Goal: Check status: Check status

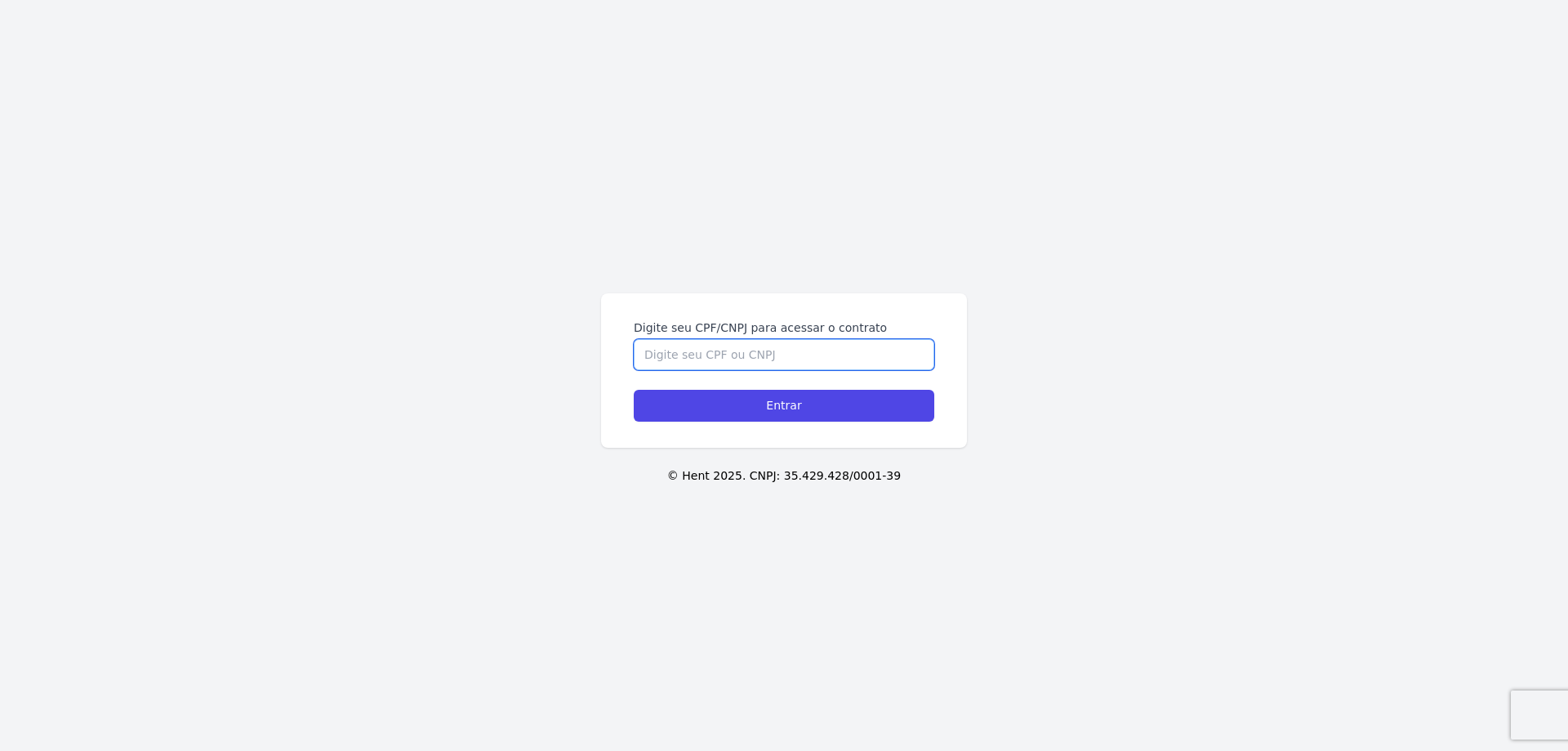
click at [717, 354] on input "Digite seu CPF/CNPJ para acessar o contrato" at bounding box center [784, 355] width 300 height 31
type input "08877444940"
click at [634, 390] on input "Entrar" at bounding box center [784, 405] width 300 height 32
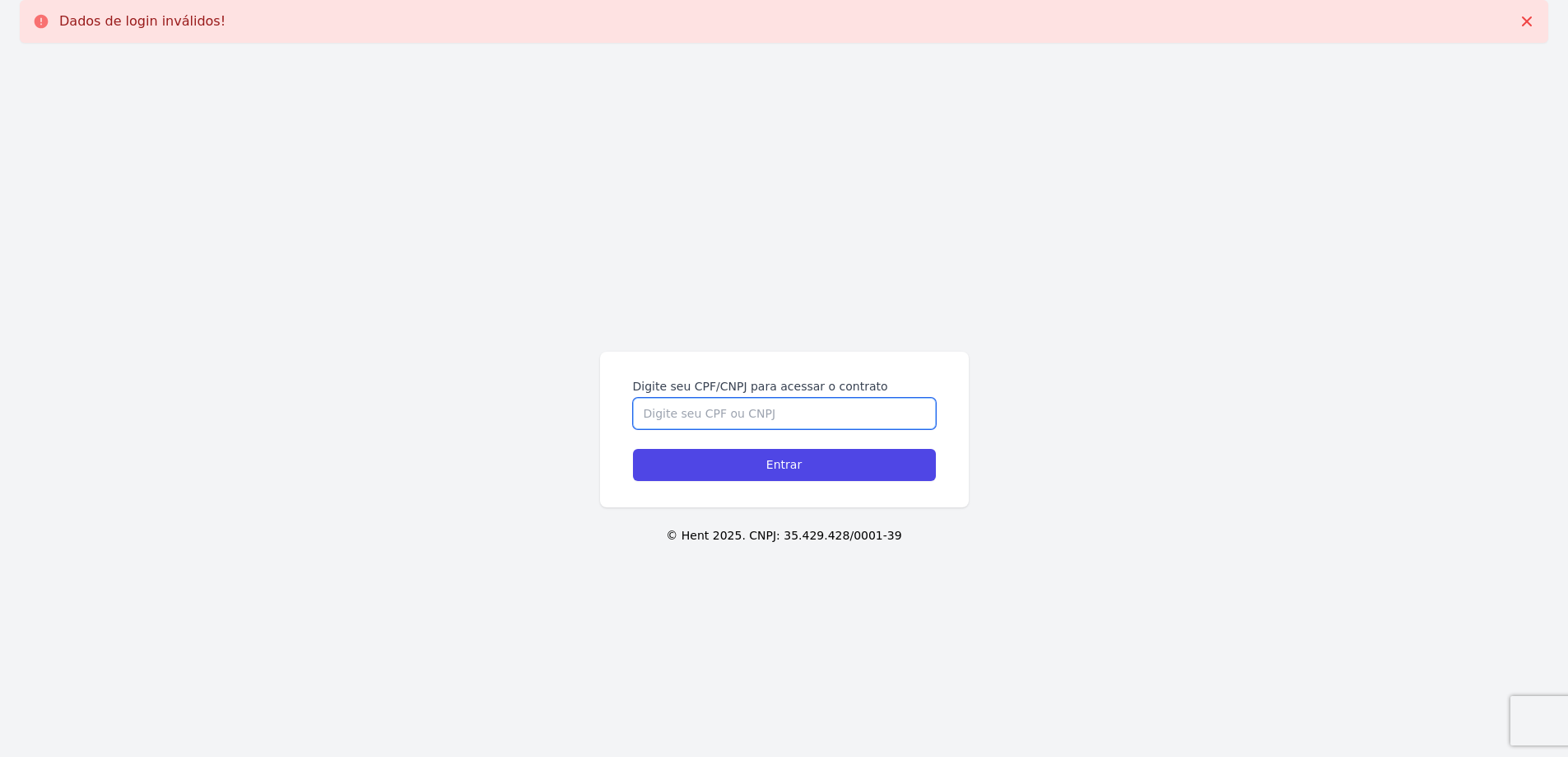
click at [743, 416] on input "Digite seu CPF/CNPJ para acessar o contrato" at bounding box center [784, 413] width 303 height 31
type input "08877444940"
click at [633, 449] on input "Entrar" at bounding box center [784, 464] width 303 height 32
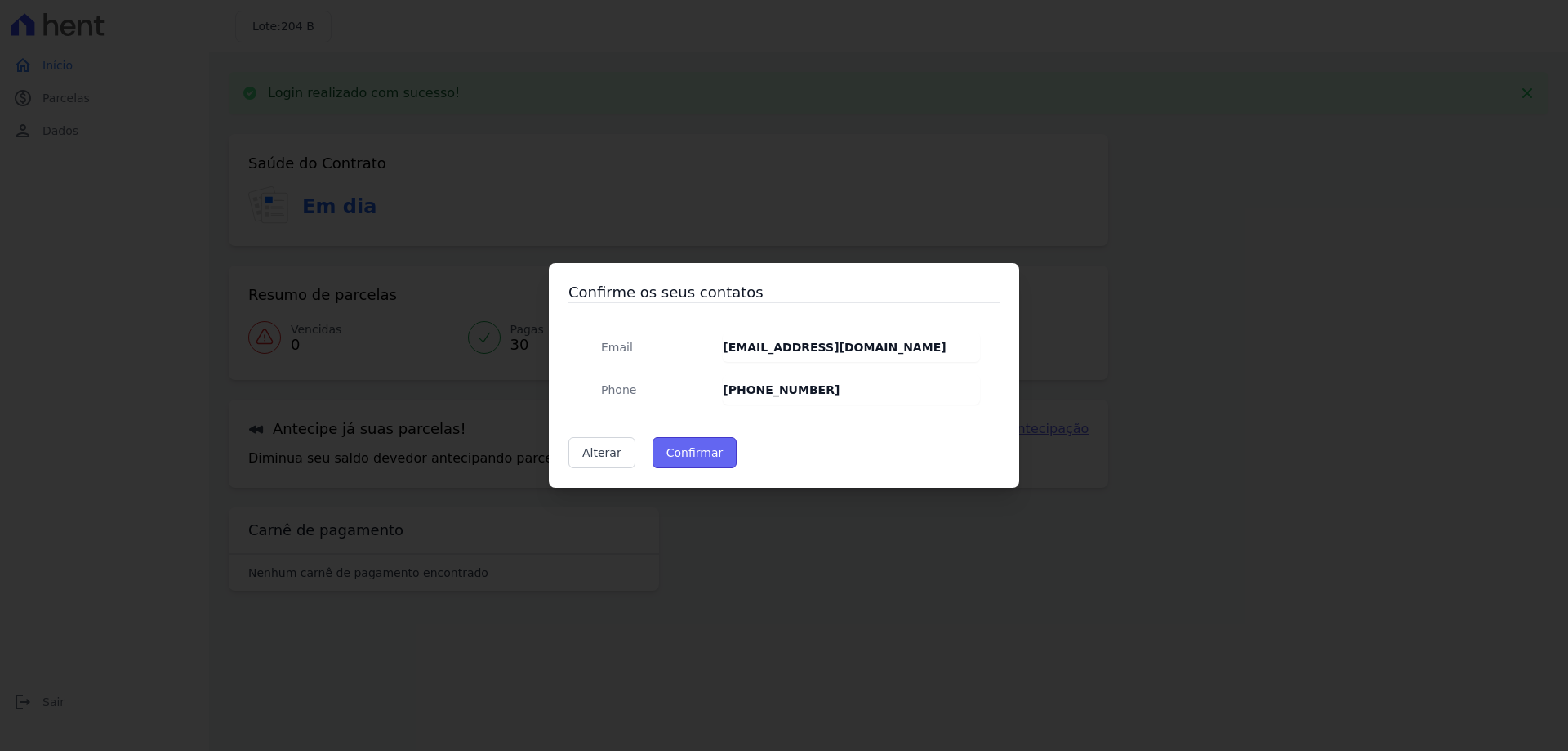
click at [690, 460] on button "Confirmar" at bounding box center [695, 452] width 85 height 31
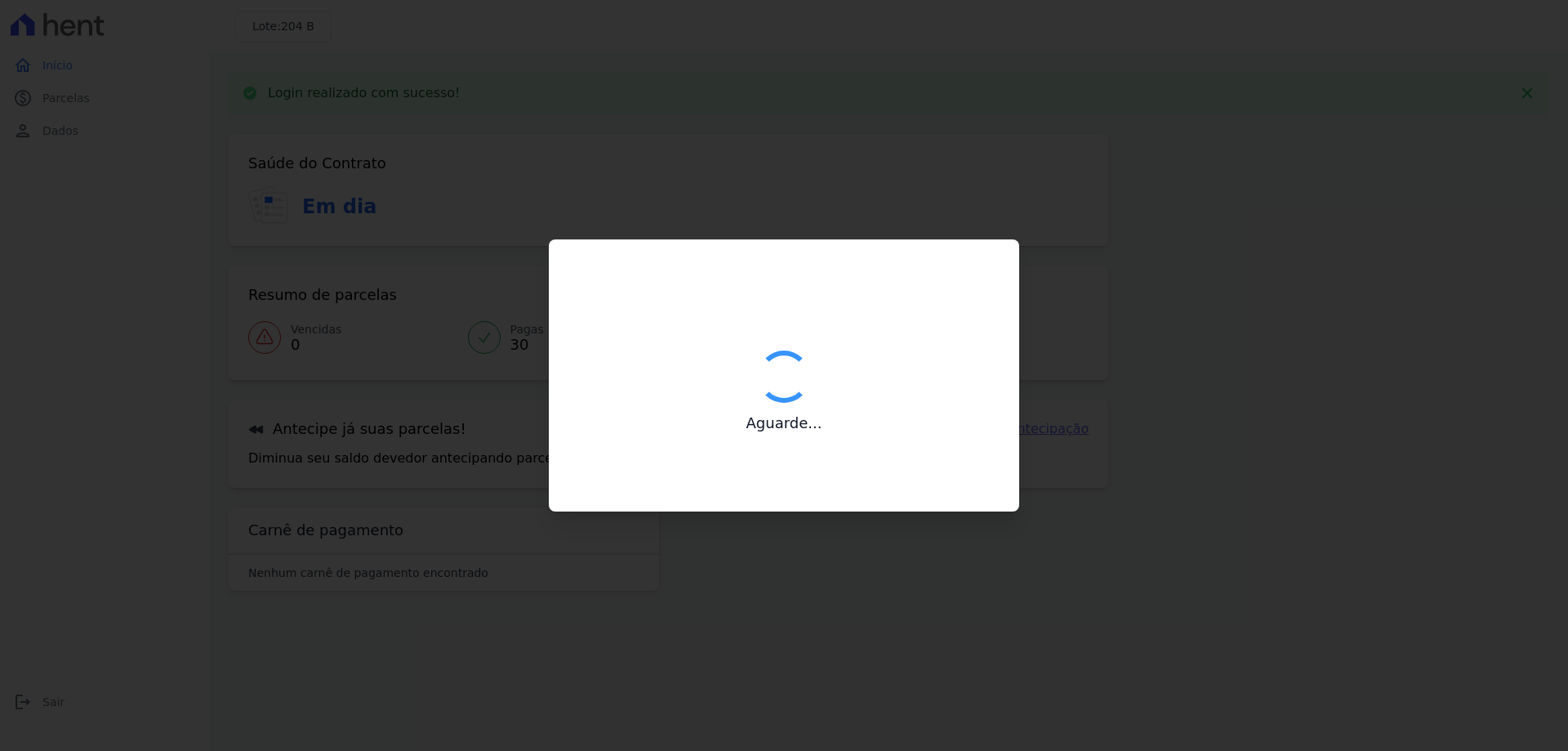
type input "Contatos confirmados com sucesso."
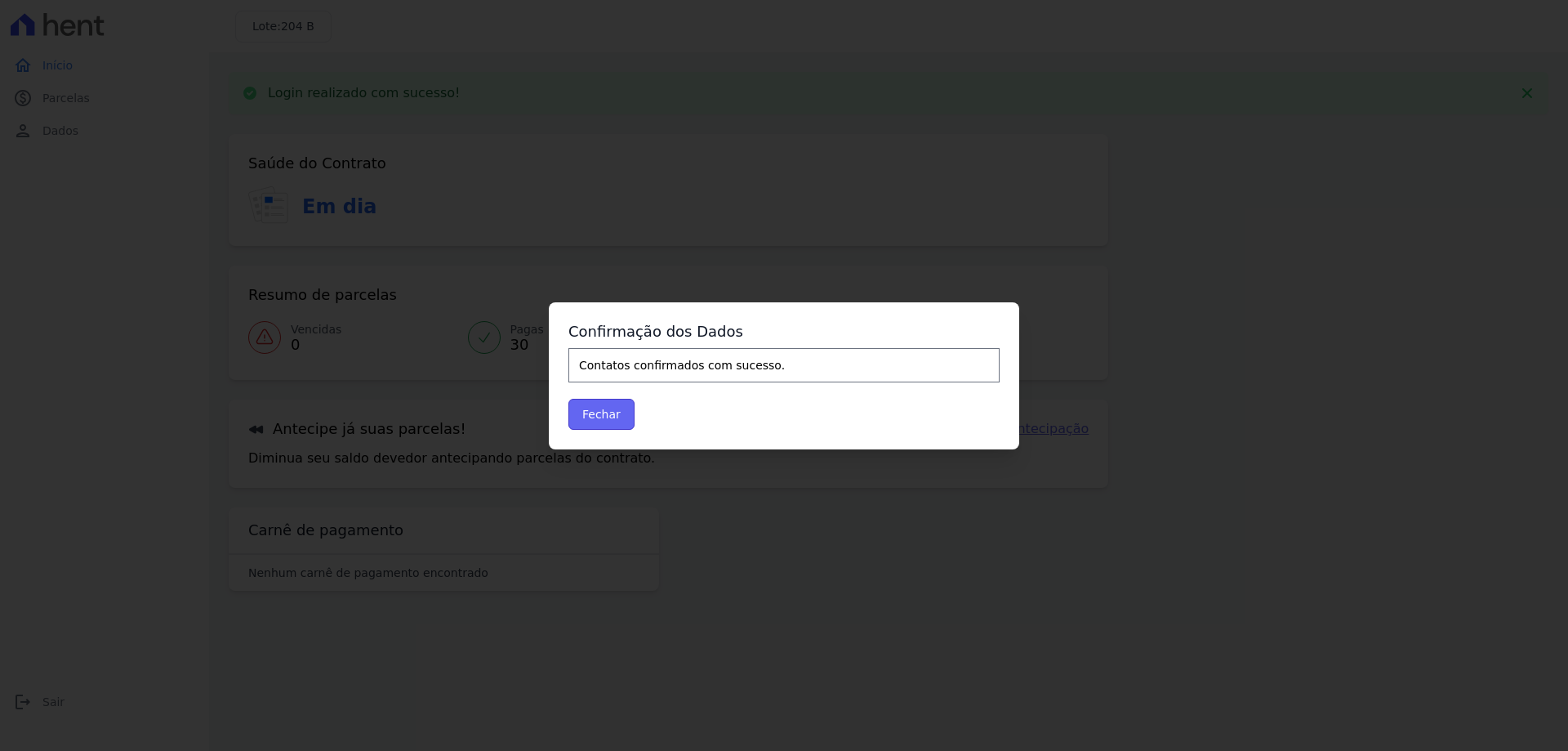
click at [612, 411] on button "Fechar" at bounding box center [601, 414] width 66 height 31
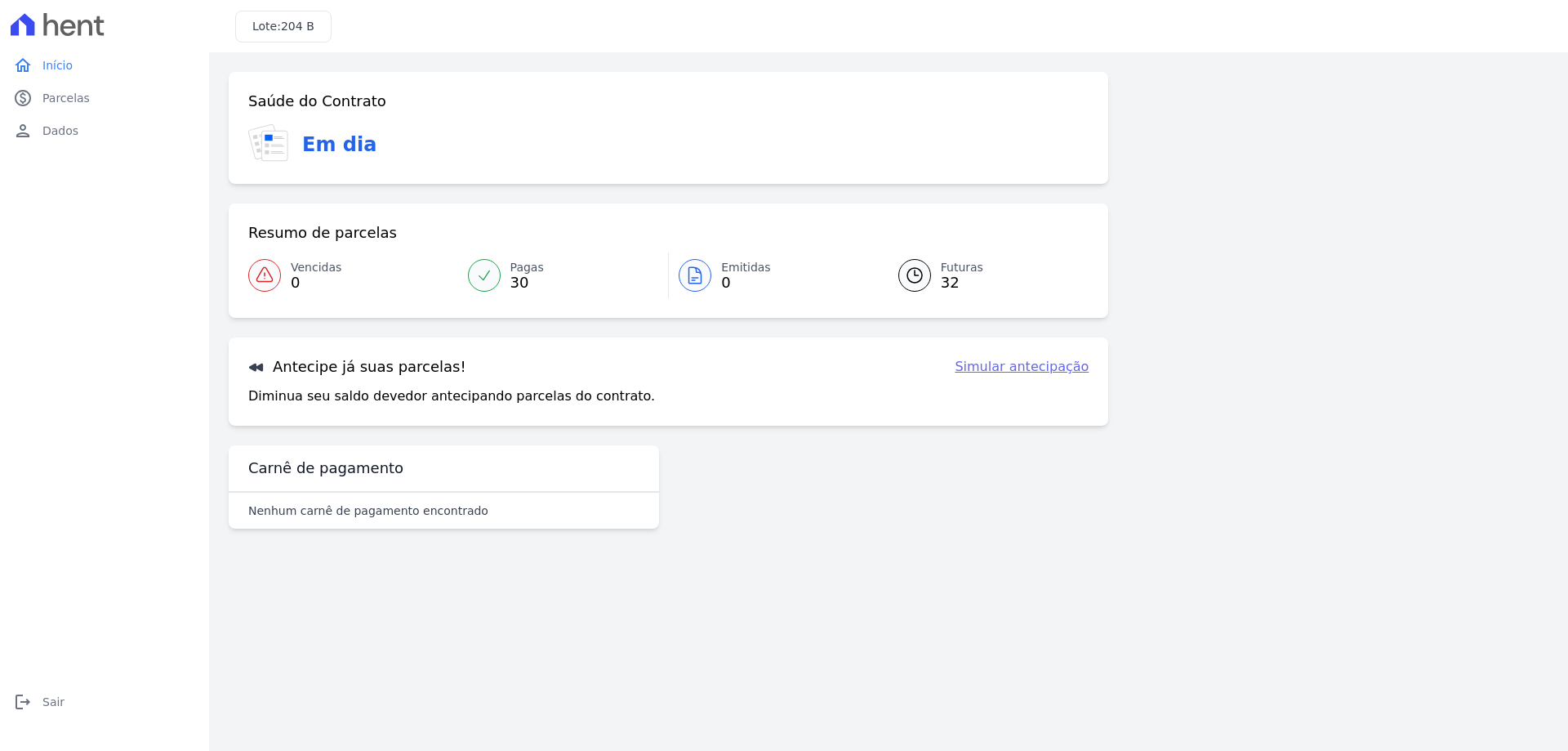
click at [947, 277] on span "32" at bounding box center [961, 282] width 43 height 13
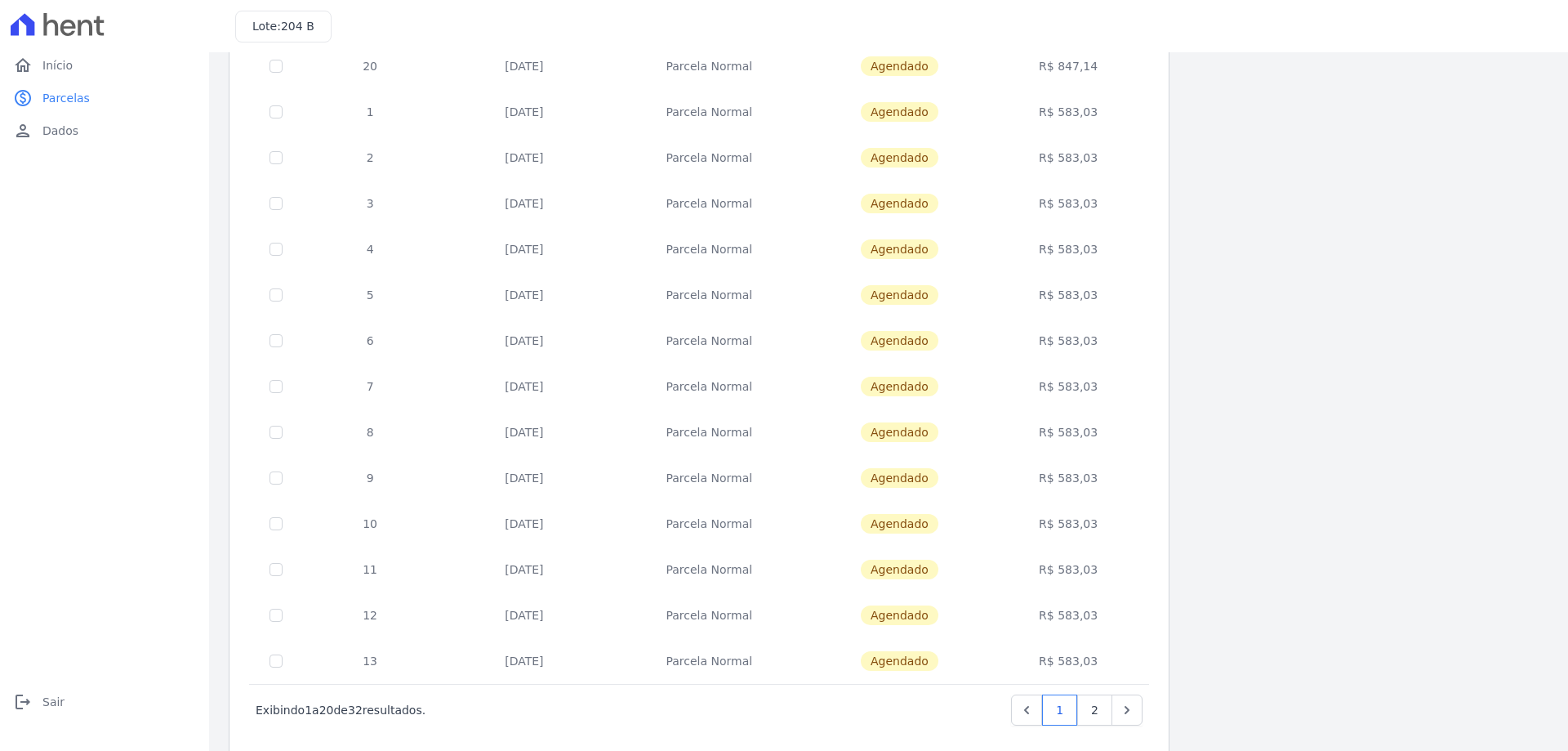
scroll to position [482, 0]
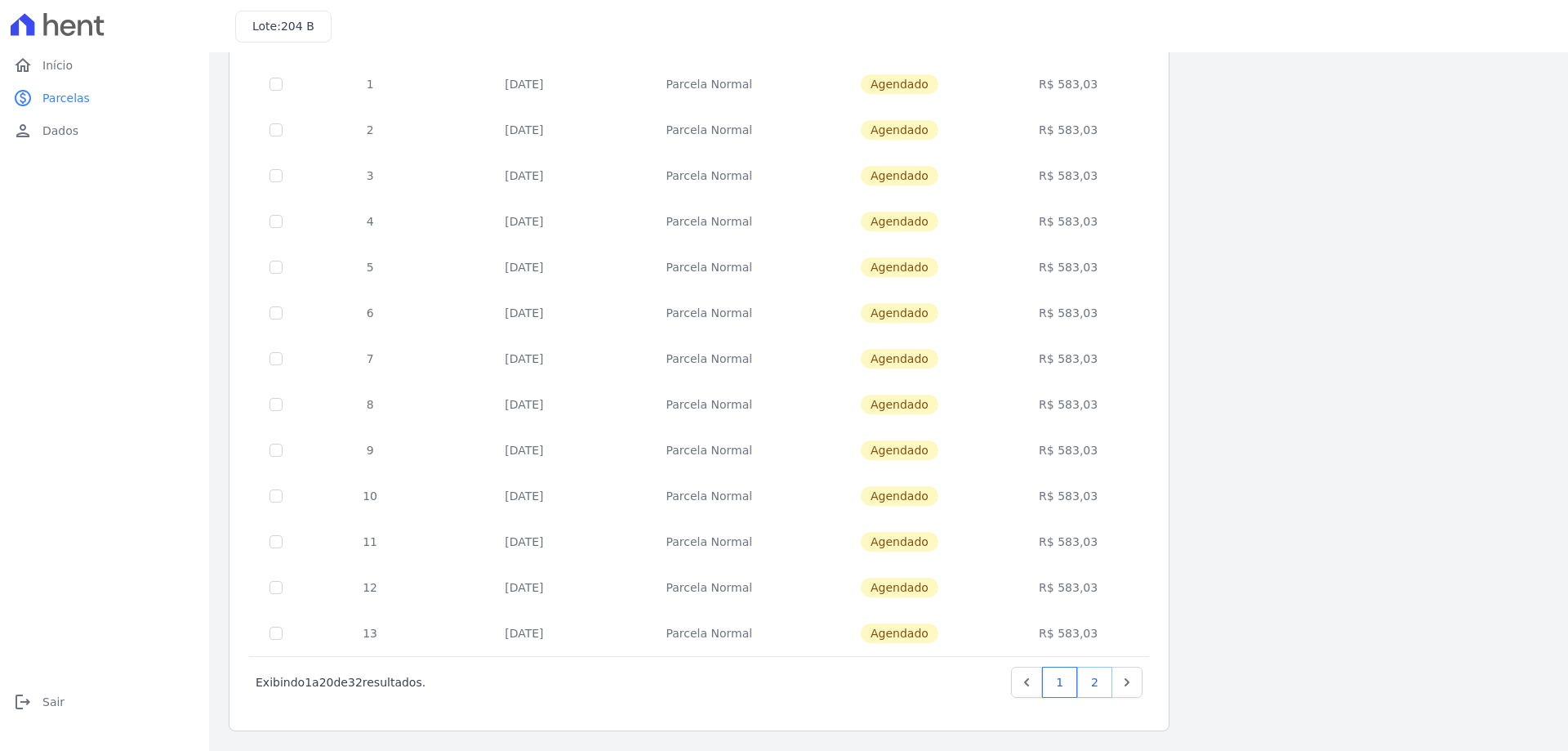
click at [1091, 687] on link "2" at bounding box center [1094, 682] width 35 height 31
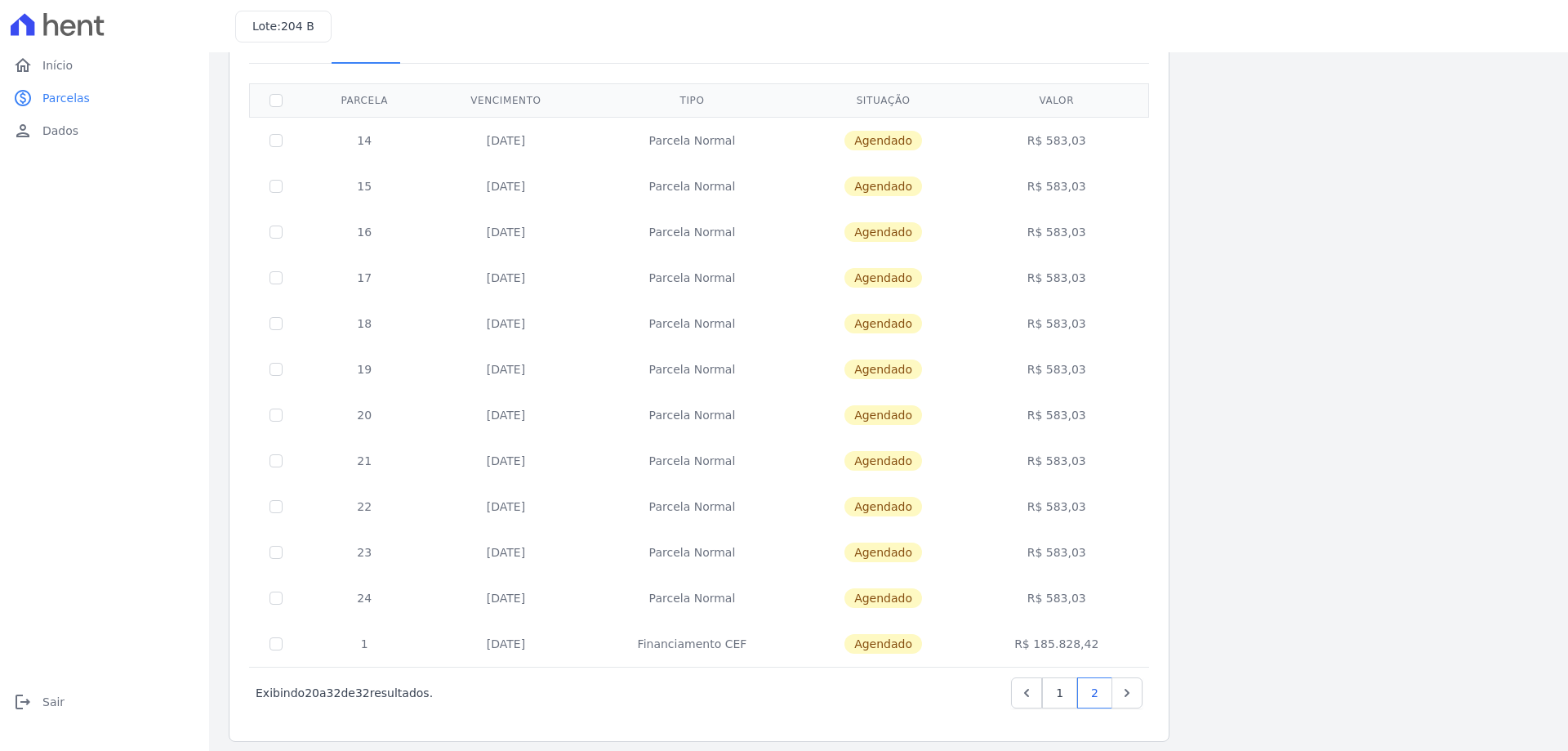
scroll to position [116, 0]
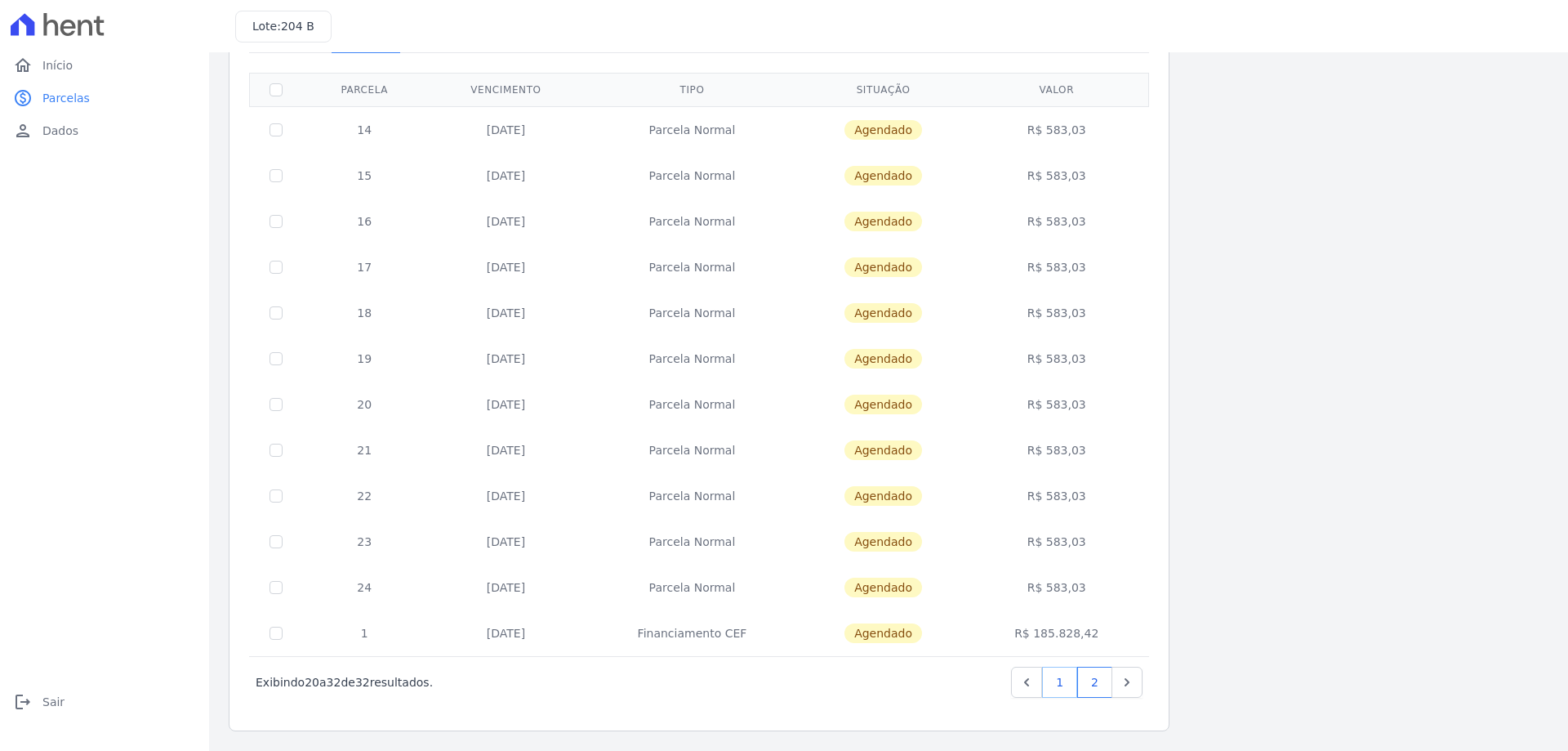
click at [1058, 677] on link "1" at bounding box center [1059, 682] width 35 height 31
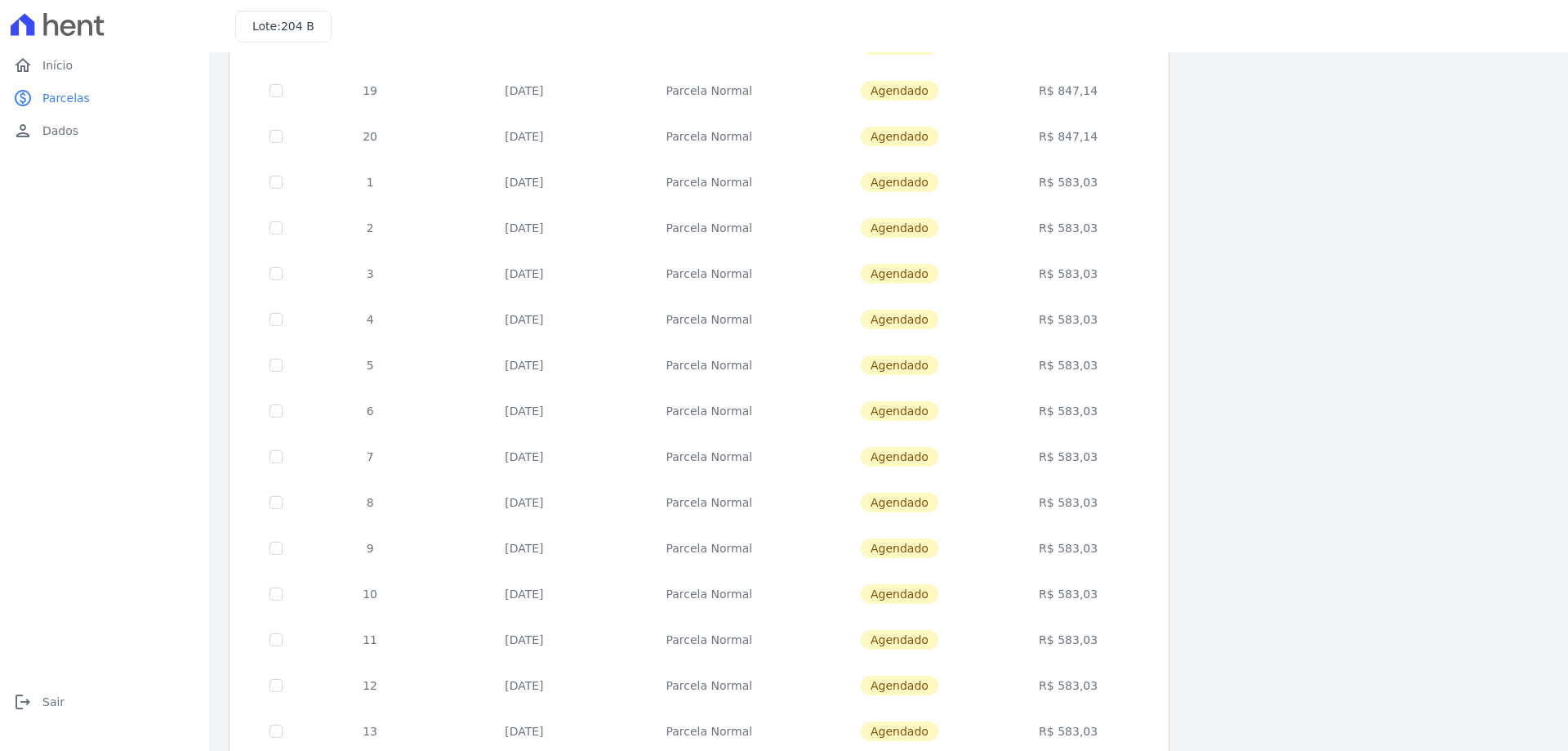
scroll to position [482, 0]
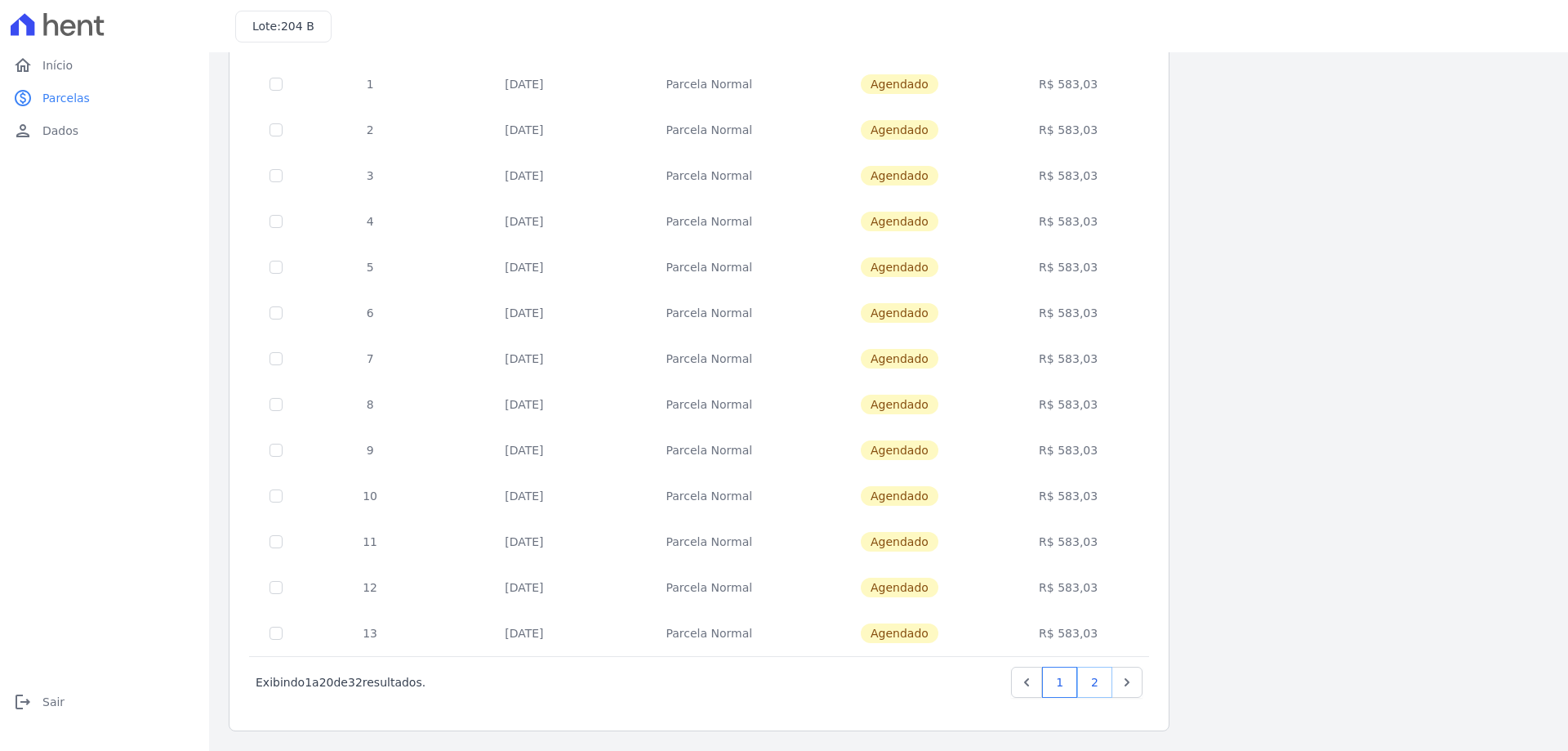
click at [1082, 671] on link "2" at bounding box center [1094, 682] width 35 height 31
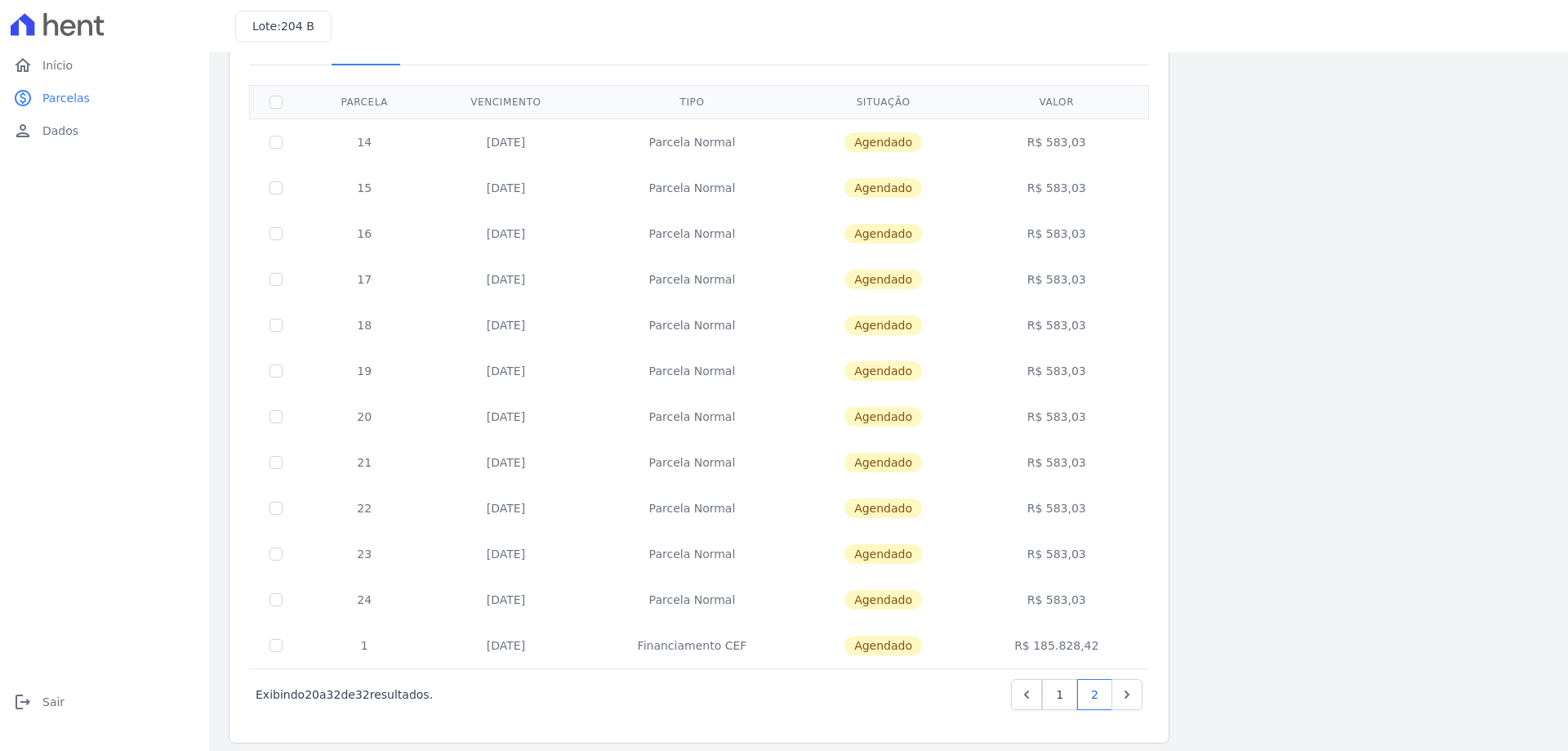
scroll to position [116, 0]
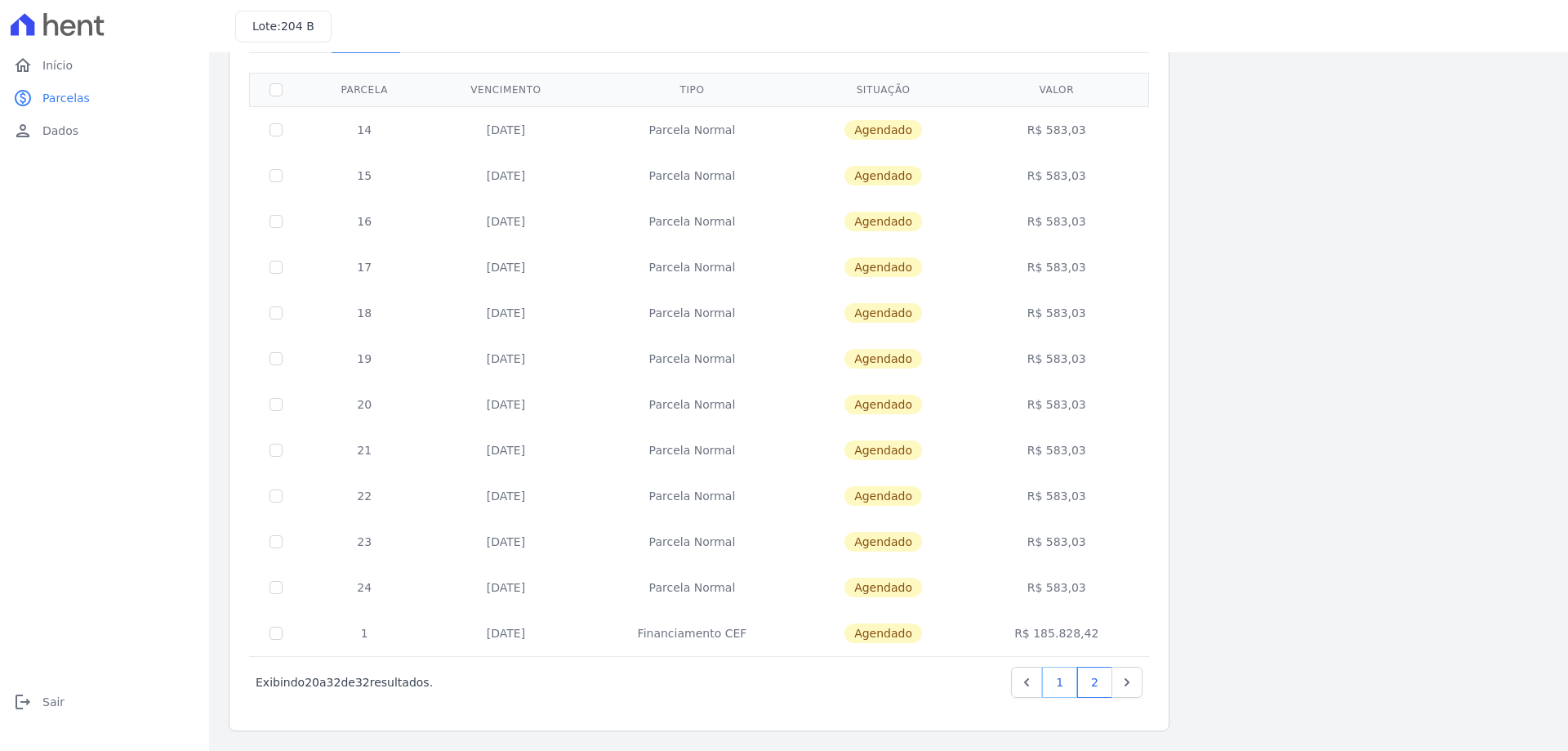
click at [1063, 677] on link "1" at bounding box center [1059, 682] width 35 height 31
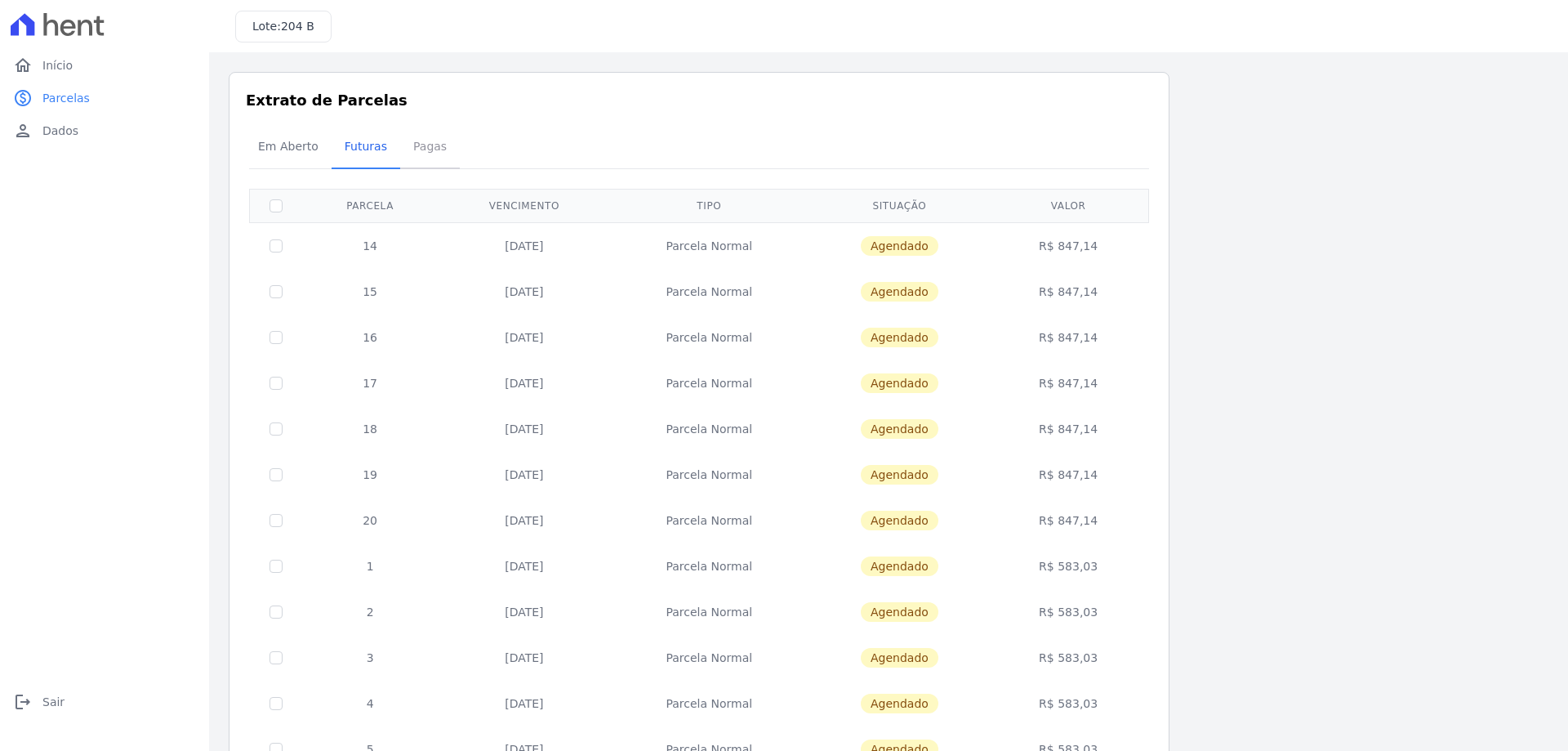
click at [426, 151] on span "Pagas" at bounding box center [430, 147] width 53 height 33
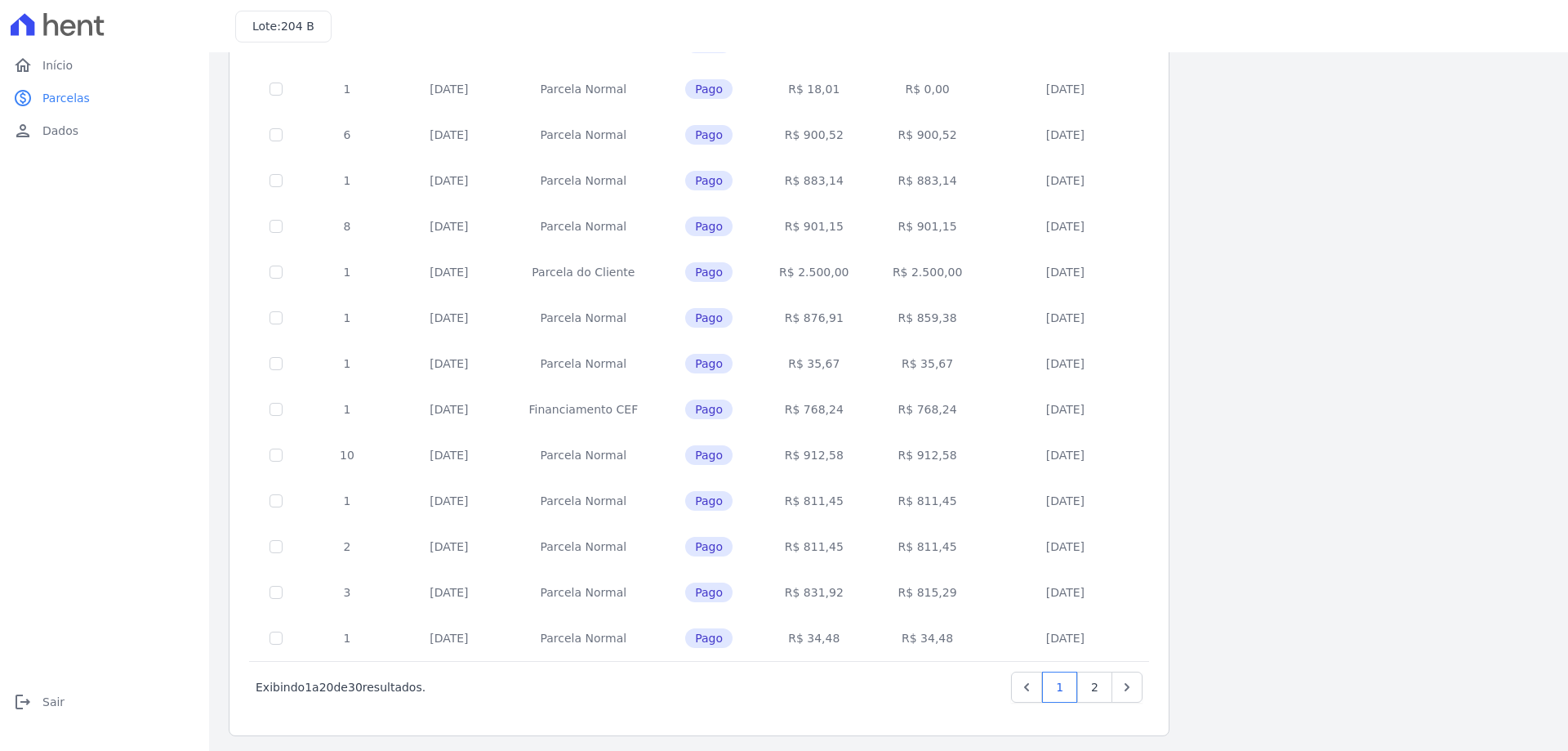
scroll to position [482, 0]
